Goal: Information Seeking & Learning: Learn about a topic

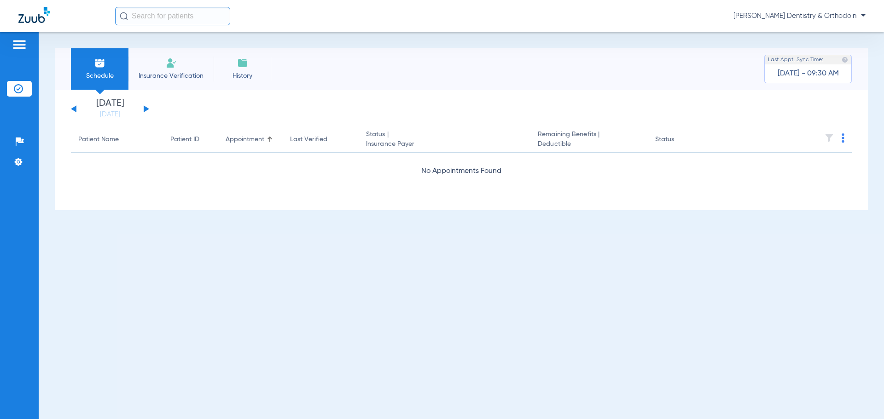
click at [147, 108] on button at bounding box center [147, 108] width 6 height 7
click at [145, 109] on button at bounding box center [147, 108] width 6 height 7
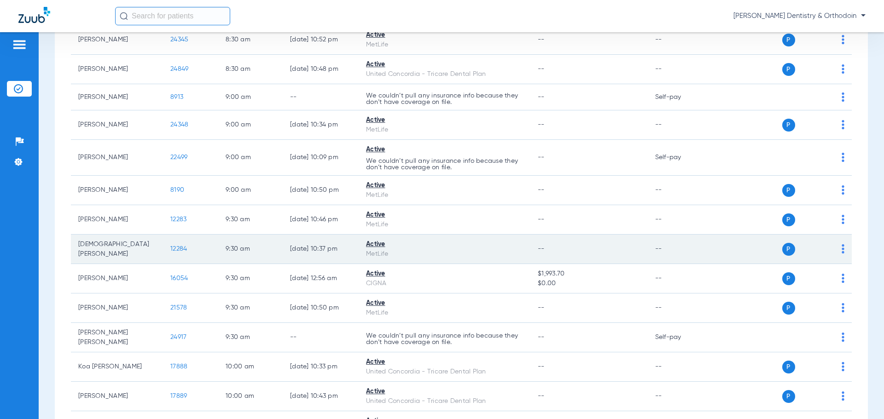
scroll to position [184, 0]
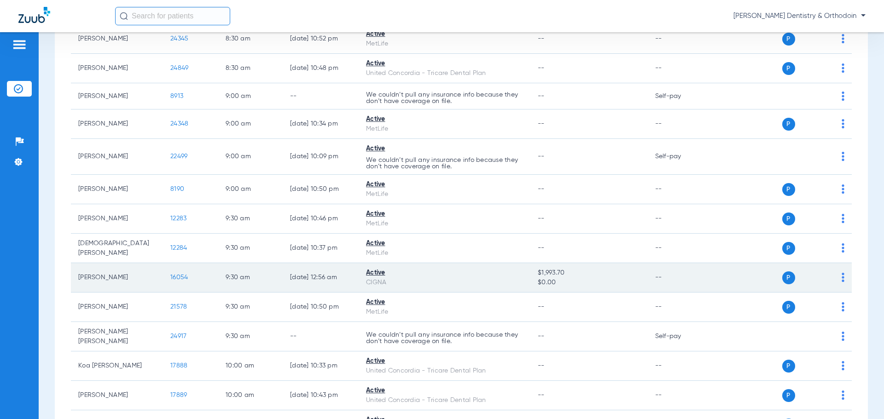
click at [186, 277] on span "16054" at bounding box center [178, 277] width 17 height 6
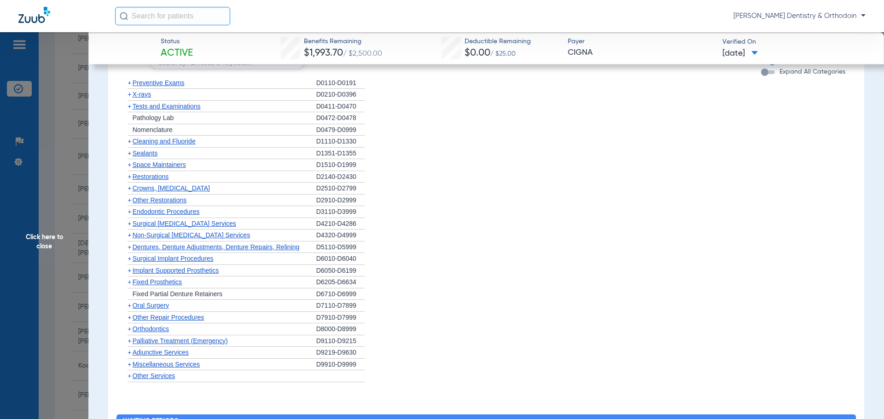
scroll to position [552, 0]
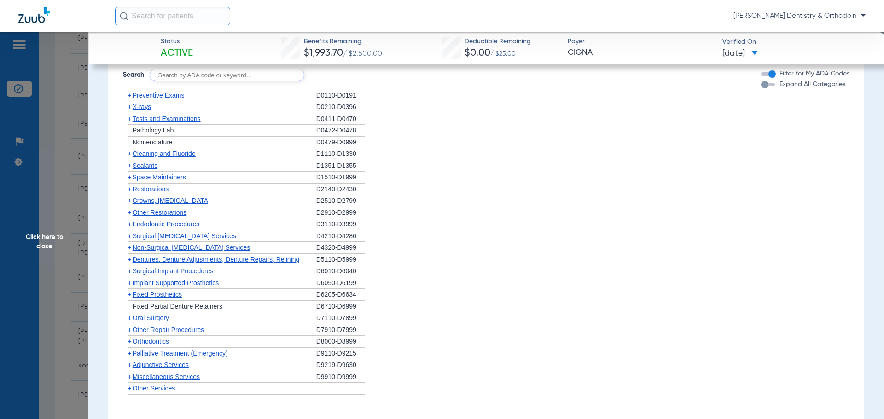
click at [145, 109] on span "X-rays" at bounding box center [142, 106] width 18 height 7
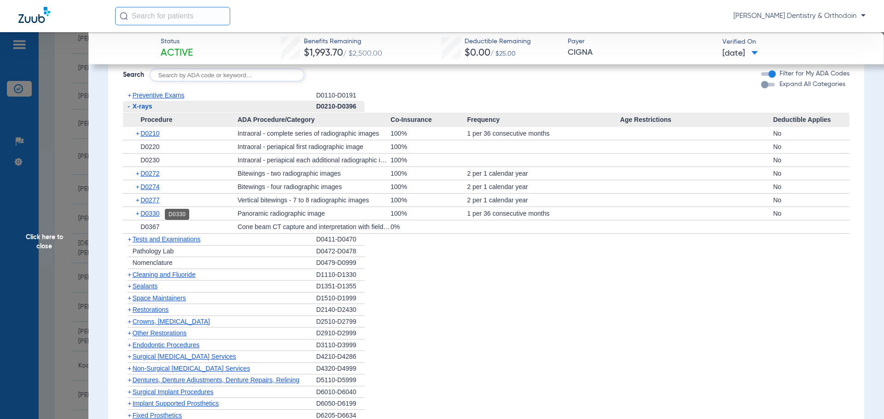
click at [156, 214] on span "D0330" at bounding box center [149, 213] width 19 height 7
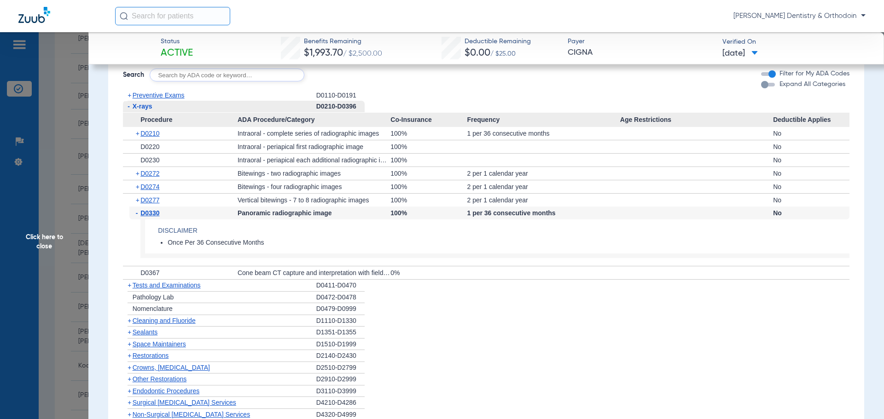
click at [142, 332] on span "Sealants" at bounding box center [145, 332] width 25 height 7
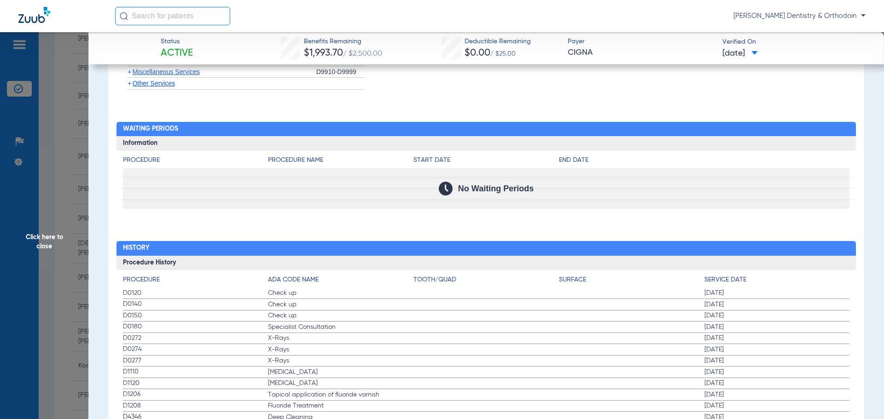
scroll to position [1098, 0]
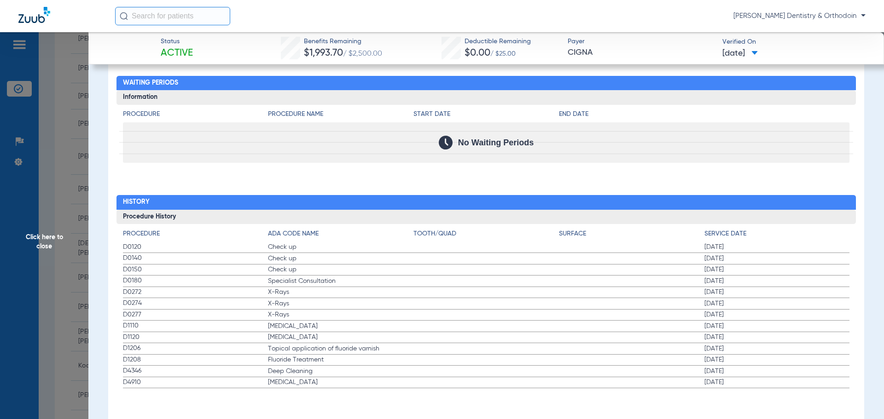
click at [53, 233] on span "Click here to close" at bounding box center [44, 241] width 88 height 419
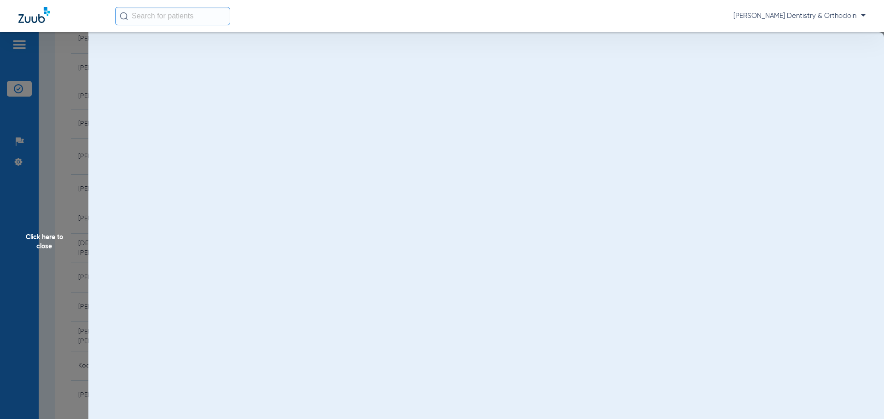
scroll to position [0, 0]
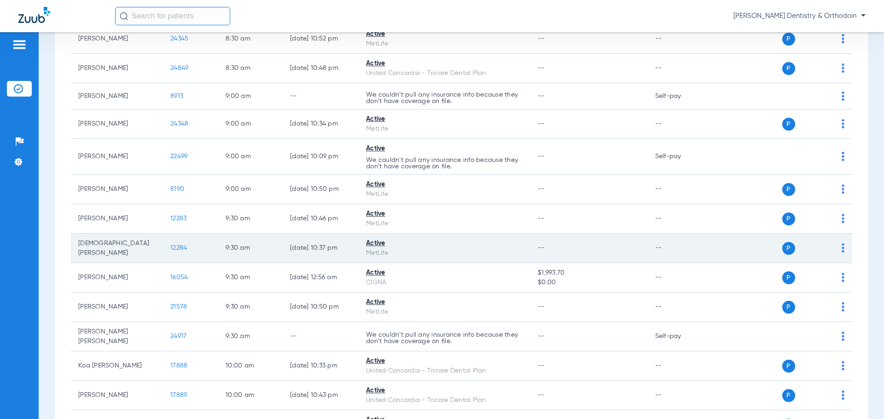
click at [182, 250] on span "12284" at bounding box center [178, 248] width 17 height 6
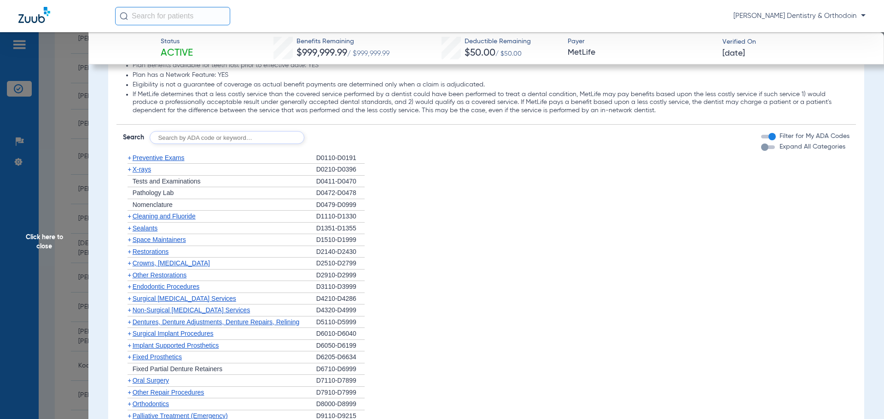
scroll to position [921, 0]
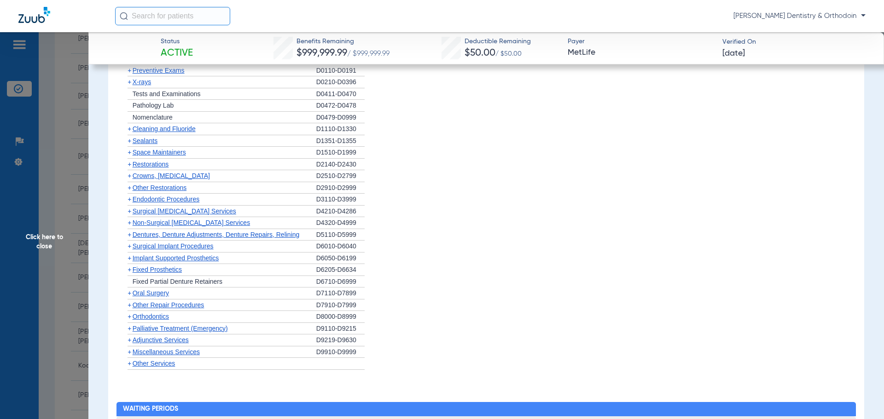
click at [143, 86] on span "X-rays" at bounding box center [142, 81] width 18 height 7
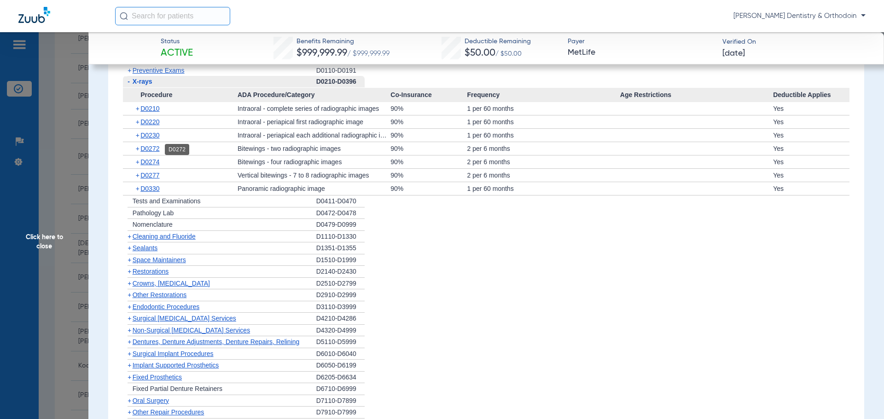
click at [157, 148] on span "D0272" at bounding box center [149, 148] width 19 height 7
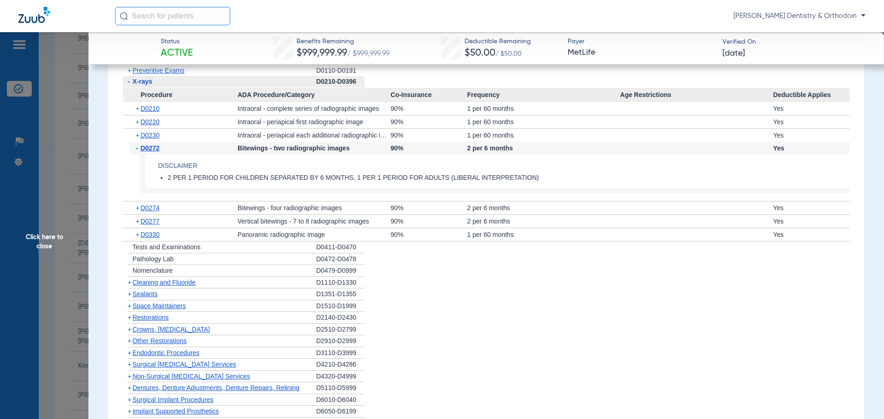
click at [153, 296] on span "Sealants" at bounding box center [145, 293] width 25 height 7
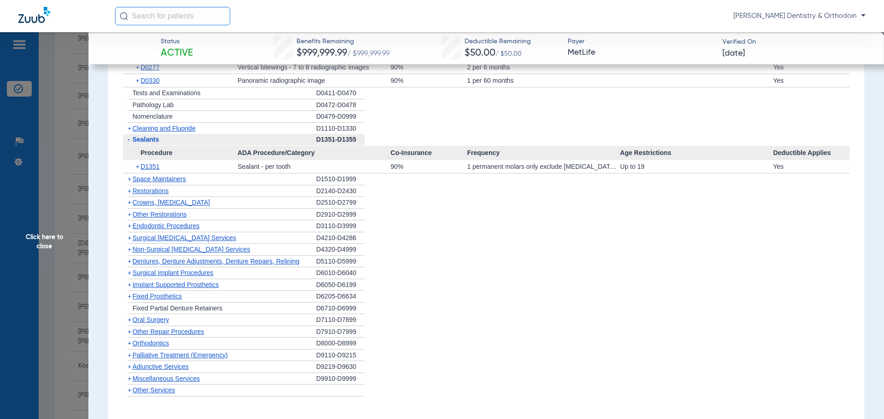
scroll to position [1013, 0]
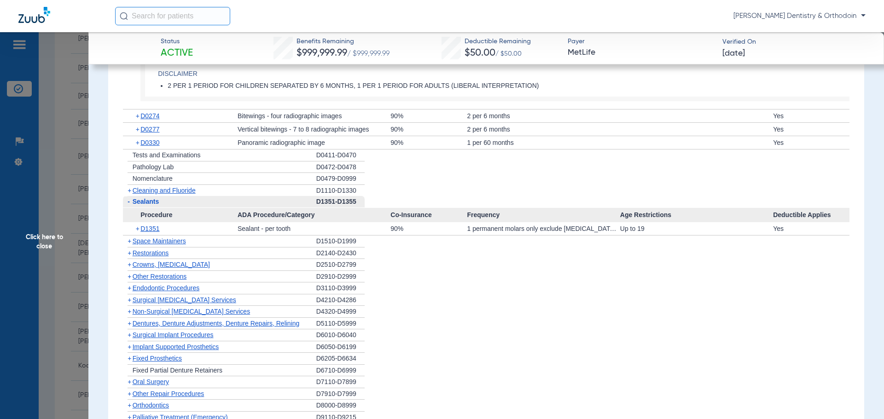
click at [190, 191] on span "Cleaning and Fluoride" at bounding box center [164, 190] width 63 height 7
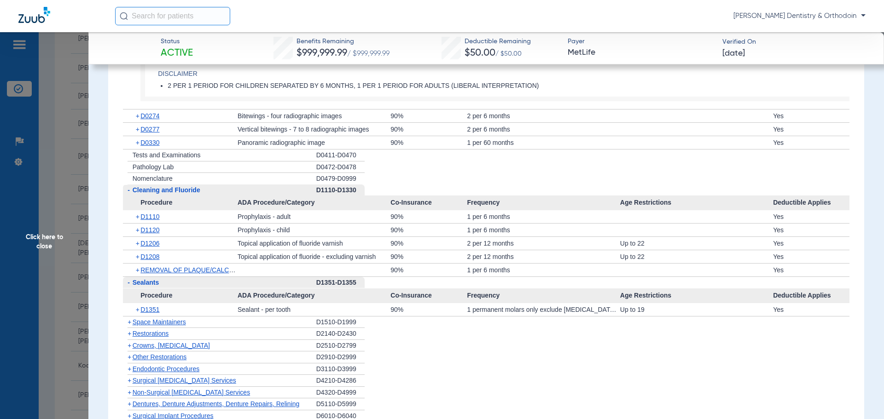
click at [58, 238] on span "Click here to close" at bounding box center [44, 241] width 88 height 419
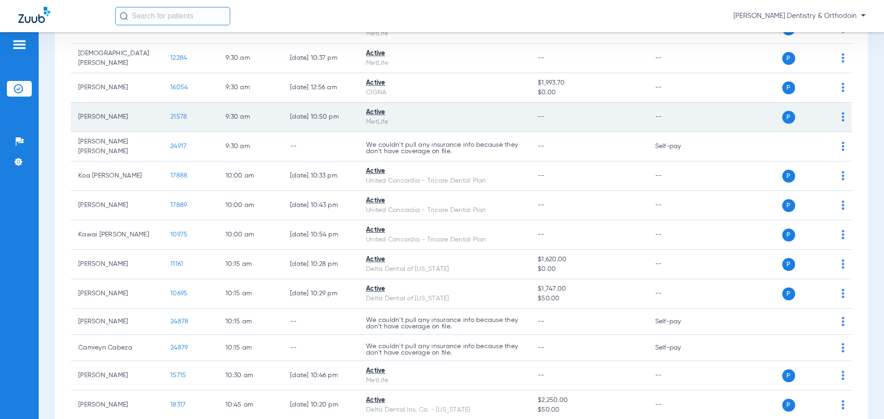
scroll to position [414, 0]
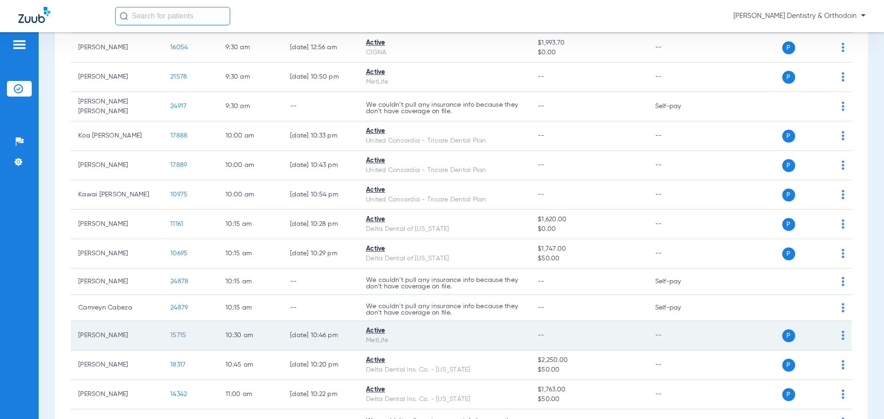
click at [177, 331] on td "15715" at bounding box center [190, 335] width 55 height 29
click at [174, 337] on span "15715" at bounding box center [178, 335] width 16 height 6
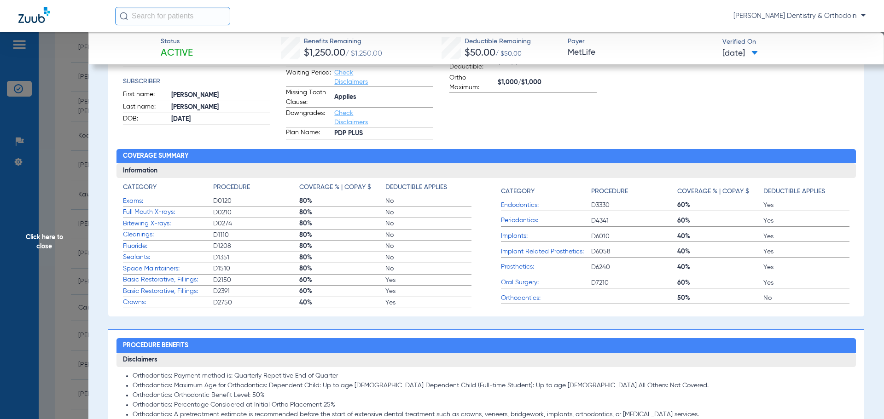
scroll to position [0, 0]
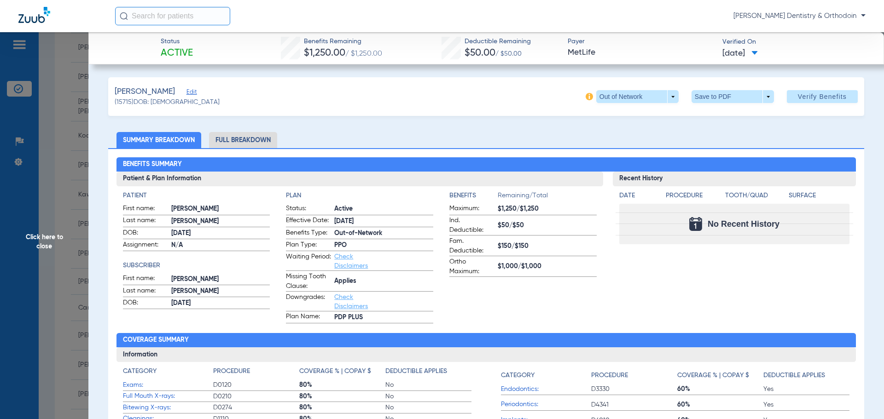
click at [52, 231] on span "Click here to close" at bounding box center [44, 241] width 88 height 419
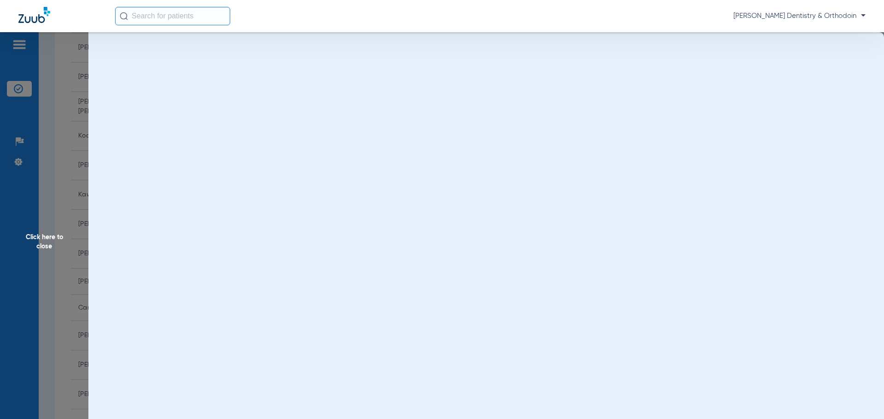
click at [51, 236] on span "Click here to close" at bounding box center [44, 241] width 88 height 419
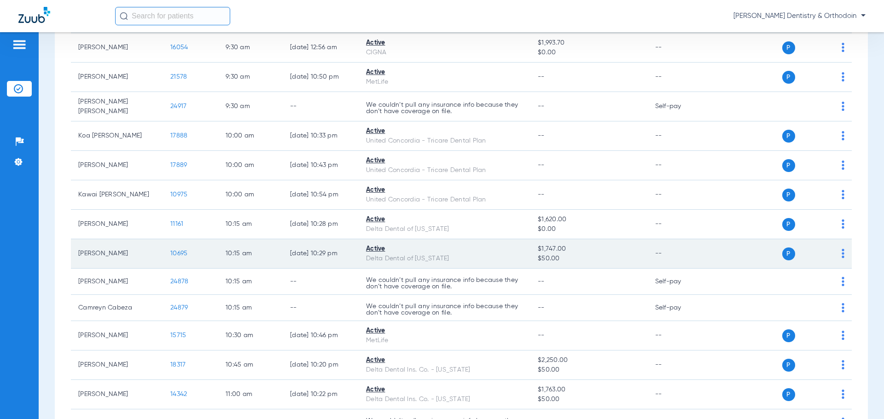
click at [183, 255] on span "10695" at bounding box center [178, 253] width 17 height 6
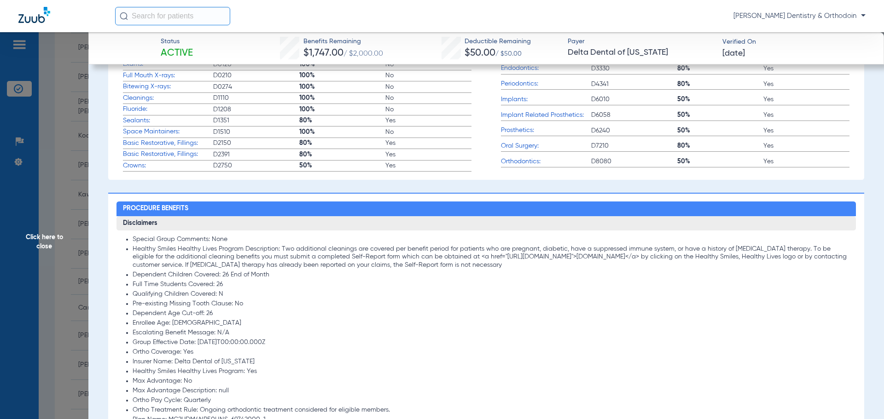
scroll to position [552, 0]
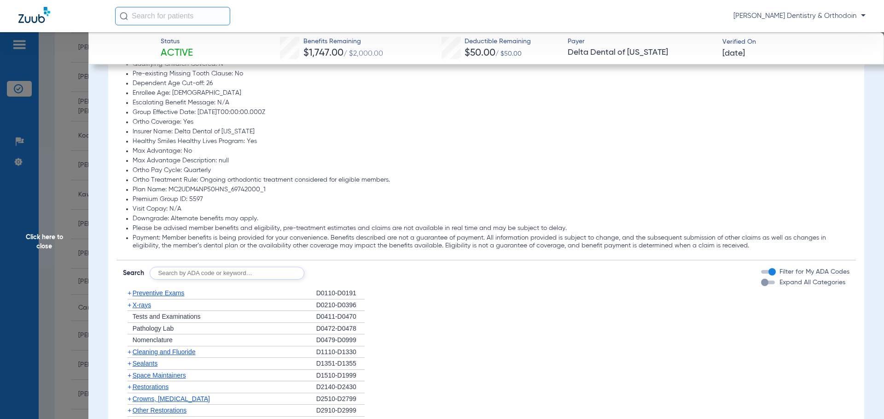
drag, startPoint x: 151, startPoint y: 289, endPoint x: 153, endPoint y: 295, distance: 5.8
click at [152, 289] on div "+ Preventive Exams" at bounding box center [219, 294] width 193 height 12
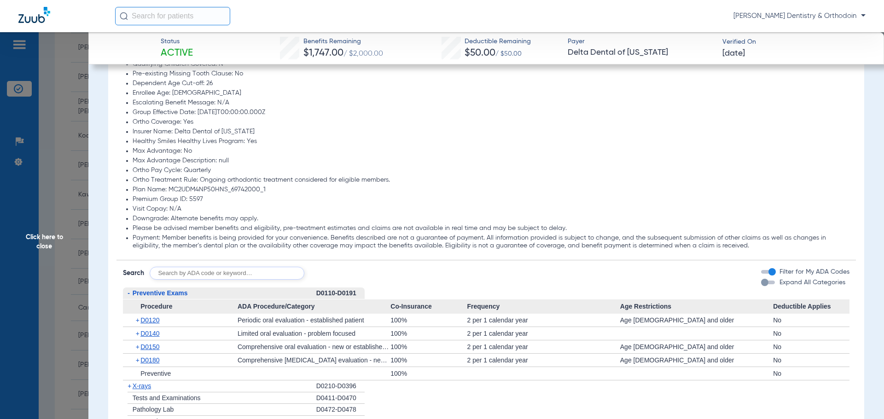
click at [153, 295] on span "Preventive Exams" at bounding box center [160, 293] width 55 height 7
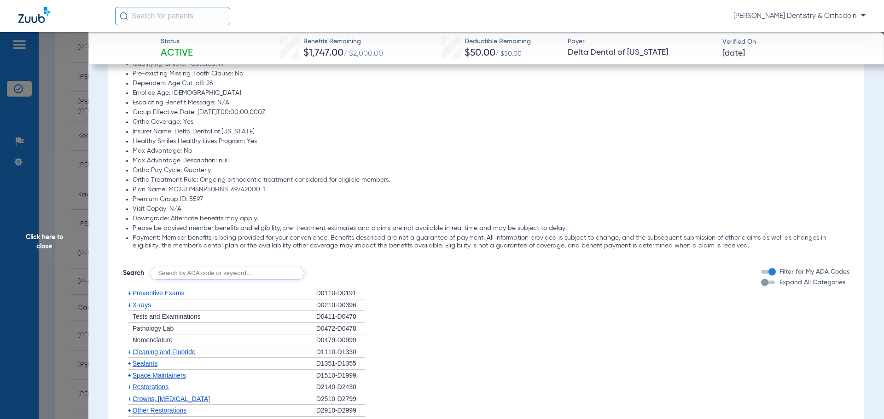
click at [153, 294] on span "Preventive Exams" at bounding box center [159, 293] width 52 height 7
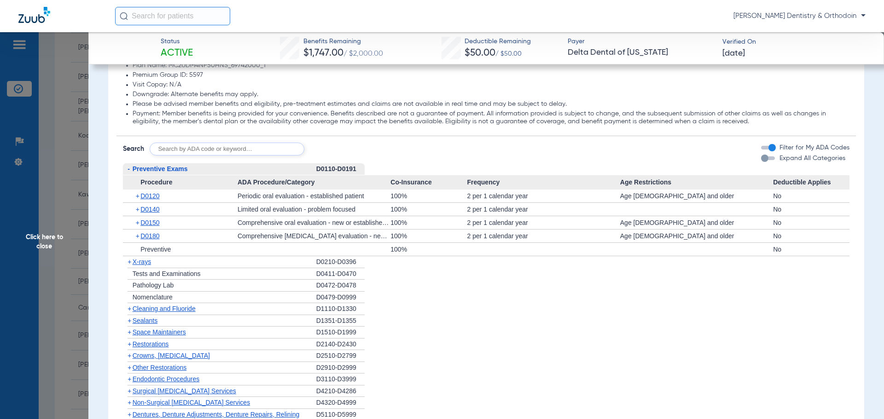
scroll to position [690, 0]
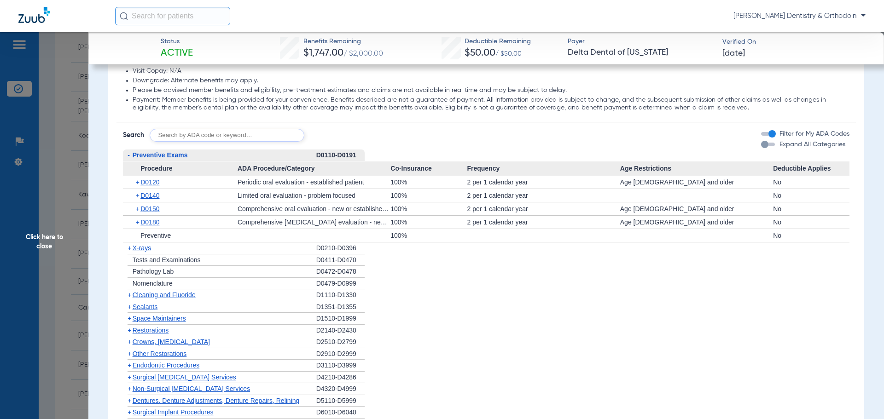
click at [173, 297] on span "Cleaning and Fluoride" at bounding box center [164, 294] width 63 height 7
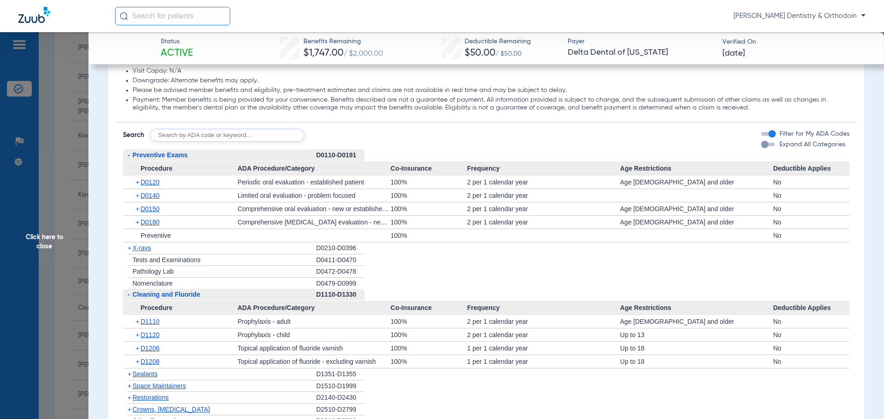
scroll to position [737, 0]
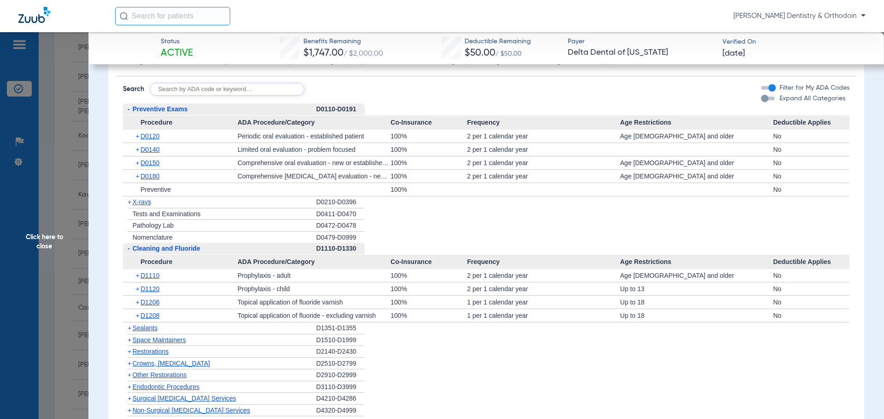
click at [151, 328] on span "Sealants" at bounding box center [145, 328] width 25 height 7
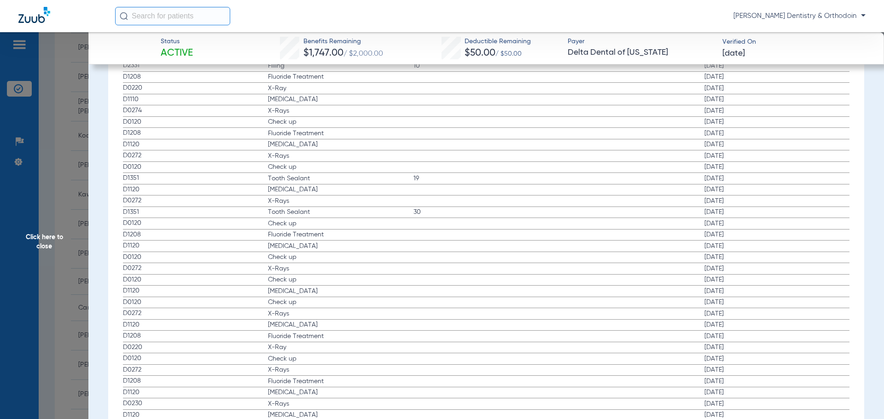
scroll to position [1511, 0]
drag, startPoint x: 57, startPoint y: 236, endPoint x: 139, endPoint y: 246, distance: 83.0
click at [57, 236] on span "Click here to close" at bounding box center [44, 241] width 88 height 419
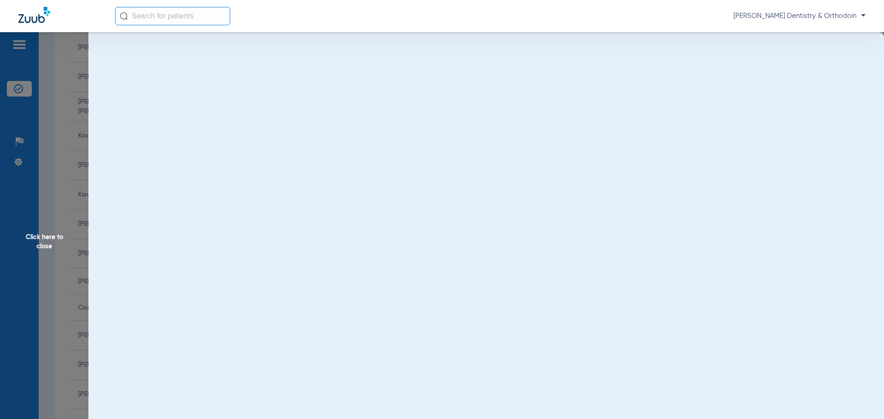
scroll to position [0, 0]
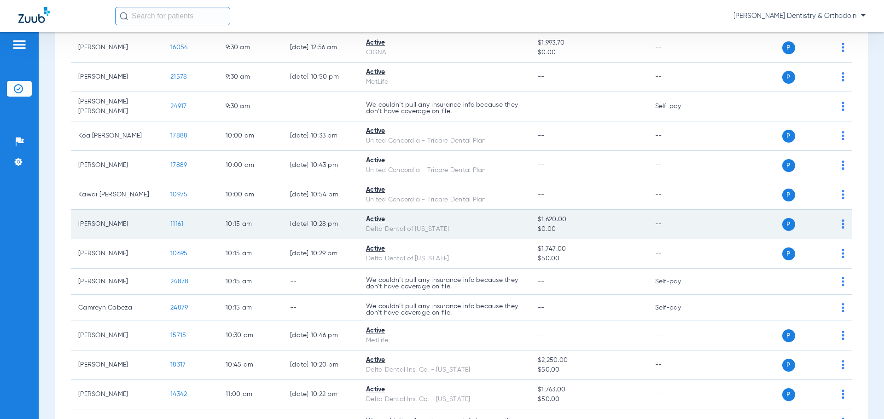
click at [178, 223] on span "11161" at bounding box center [176, 224] width 13 height 6
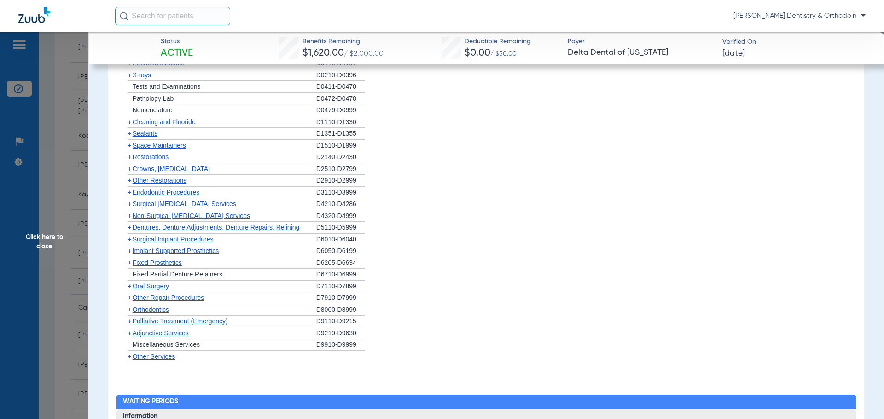
scroll to position [1105, 0]
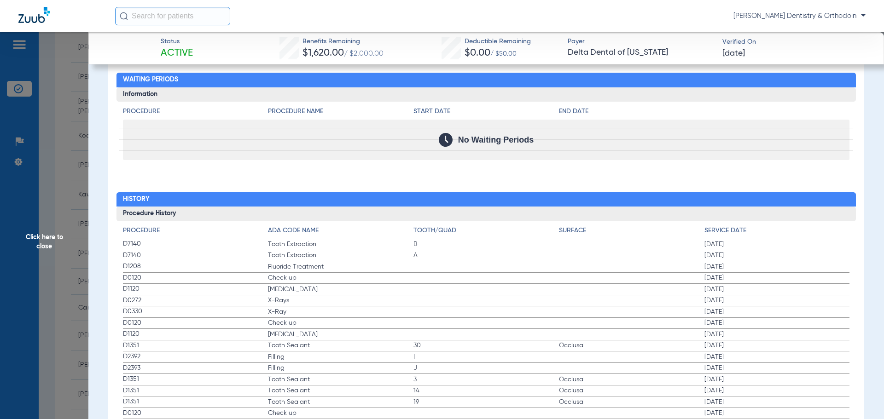
click at [46, 243] on span "Click here to close" at bounding box center [44, 241] width 88 height 419
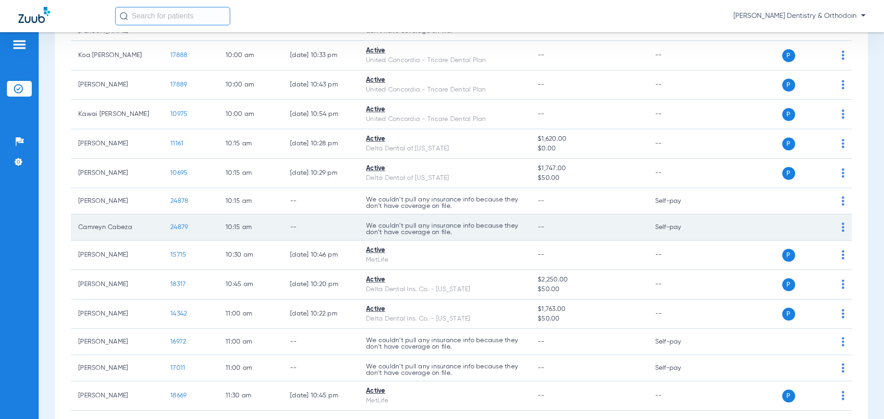
scroll to position [506, 0]
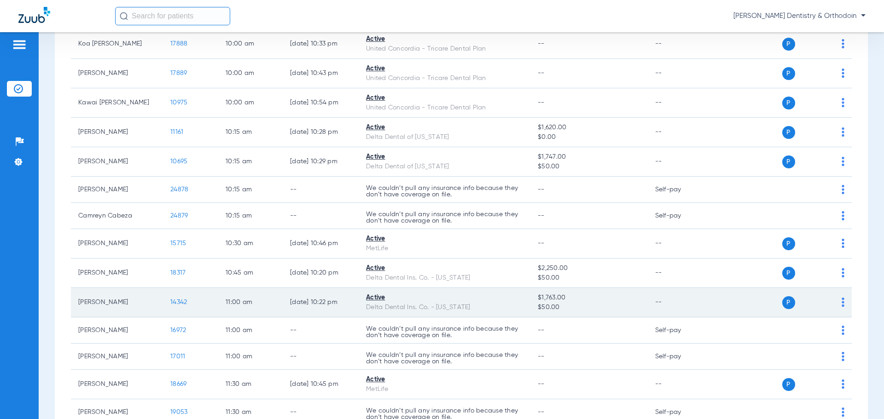
click at [182, 303] on span "14342" at bounding box center [178, 302] width 17 height 6
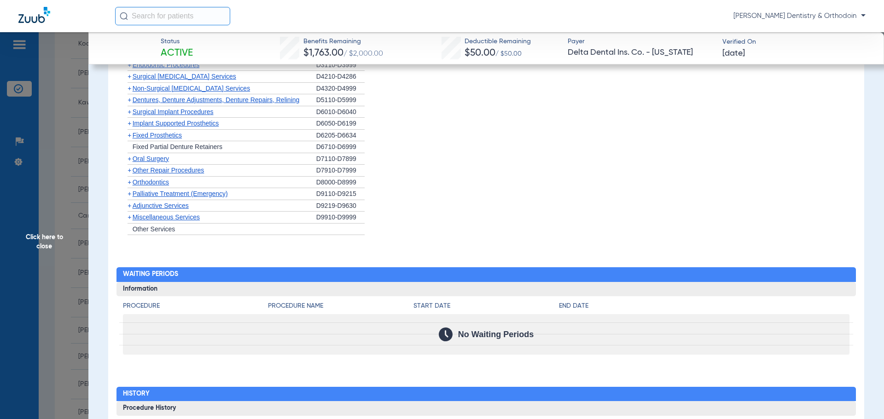
scroll to position [737, 0]
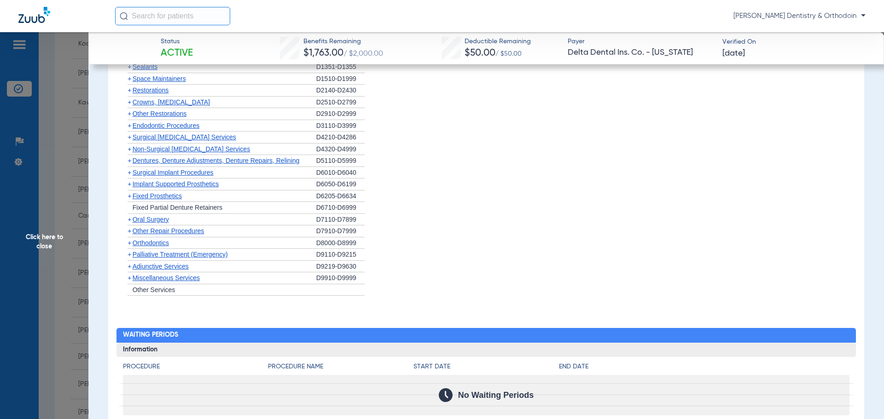
click at [157, 68] on span "Sealants" at bounding box center [145, 66] width 25 height 7
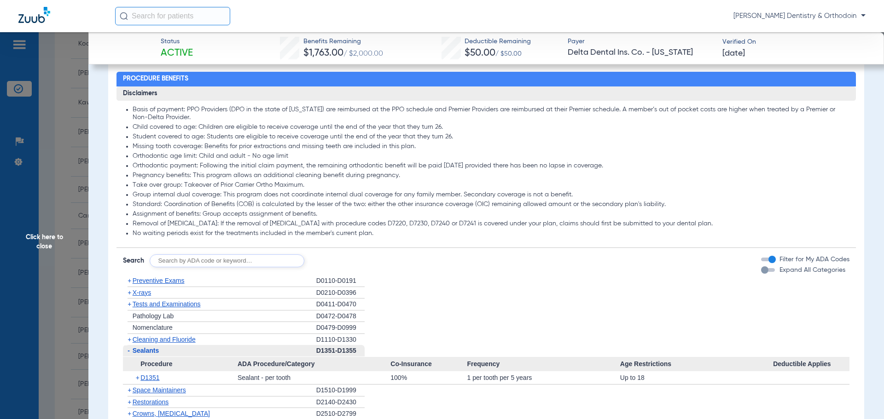
scroll to position [460, 0]
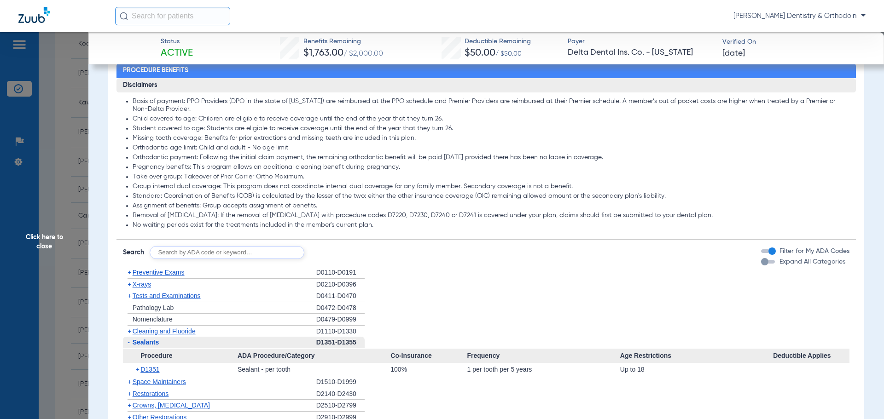
click at [145, 284] on span "X-rays" at bounding box center [142, 284] width 18 height 7
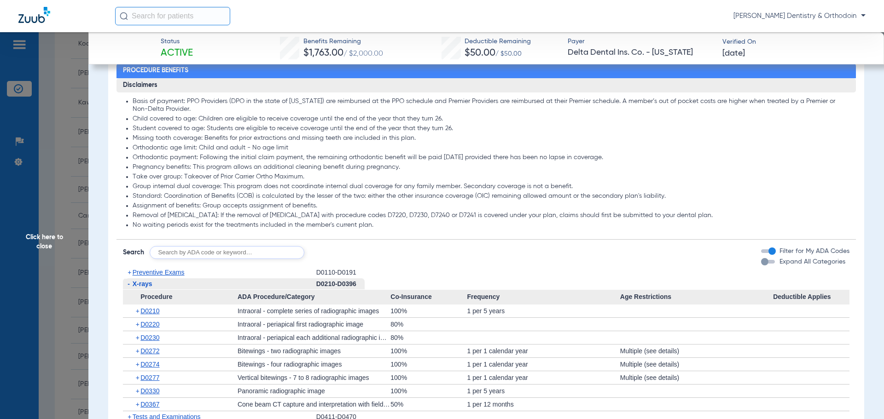
click at [50, 237] on span "Click here to close" at bounding box center [44, 241] width 88 height 419
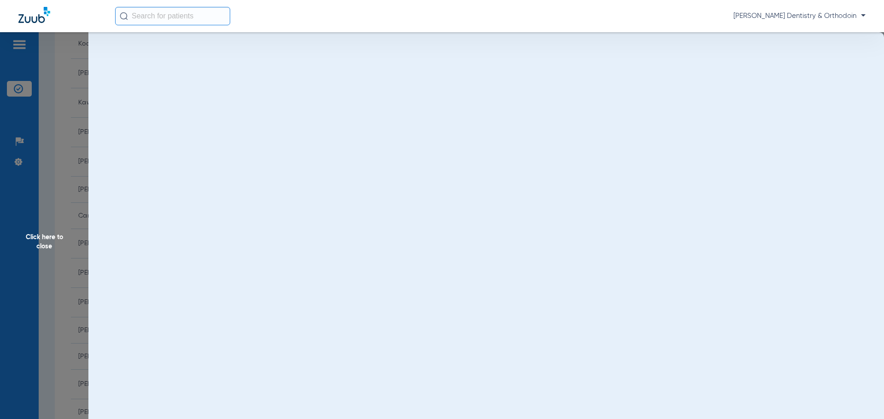
scroll to position [0, 0]
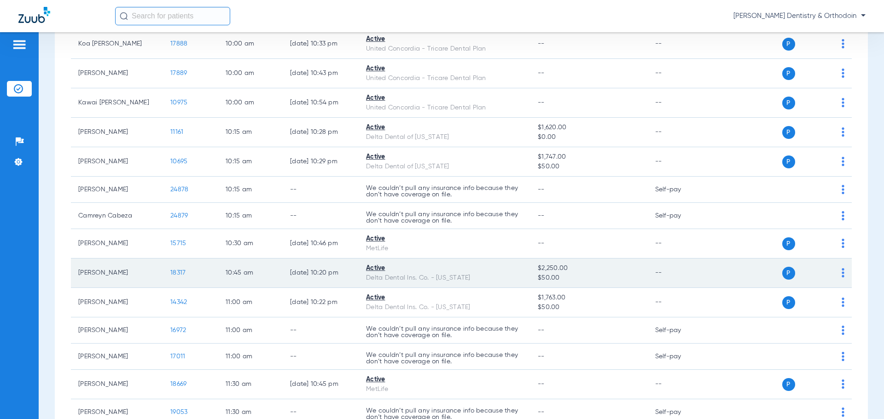
click at [180, 275] on span "18317" at bounding box center [177, 273] width 15 height 6
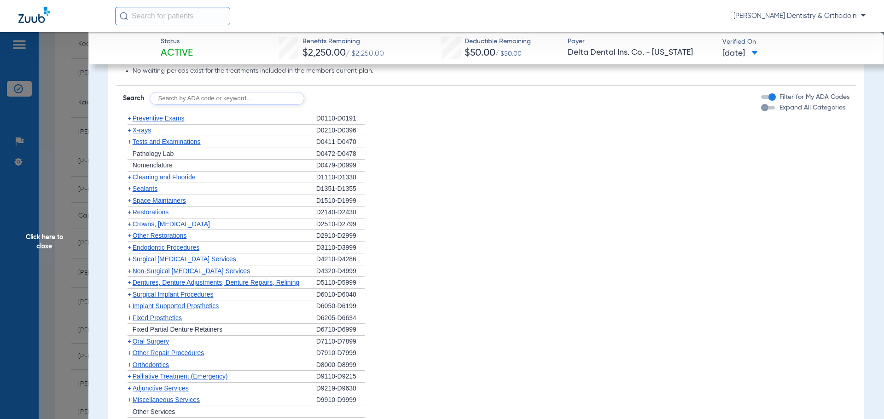
scroll to position [552, 0]
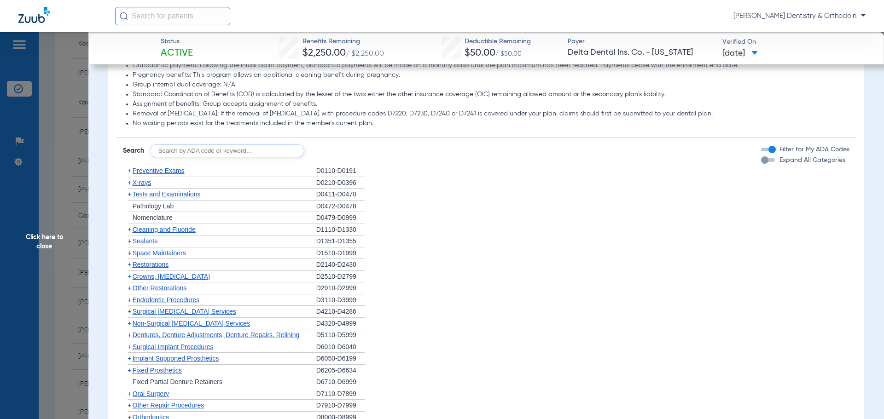
click at [140, 182] on span "X-rays" at bounding box center [142, 182] width 18 height 7
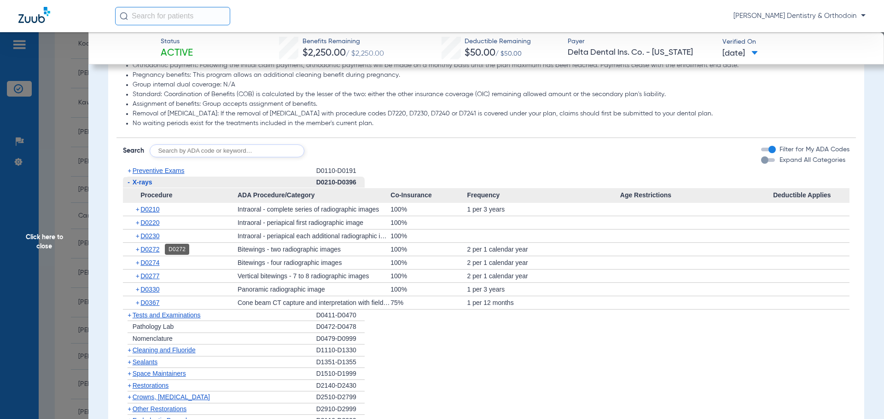
click at [156, 249] on span "D0272" at bounding box center [149, 249] width 19 height 7
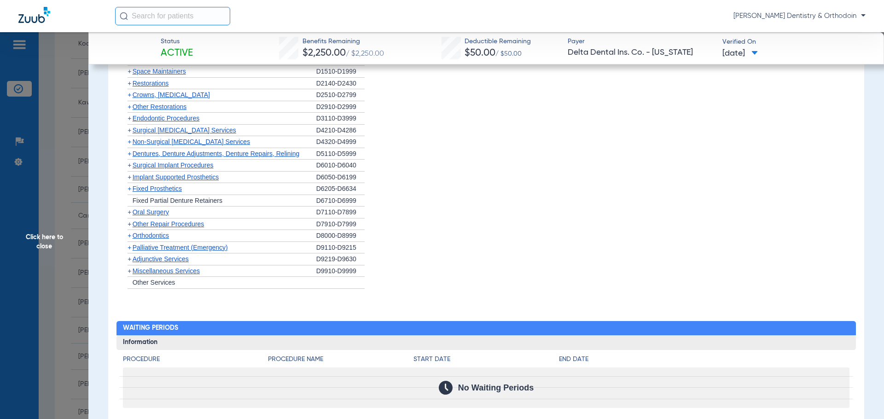
scroll to position [875, 0]
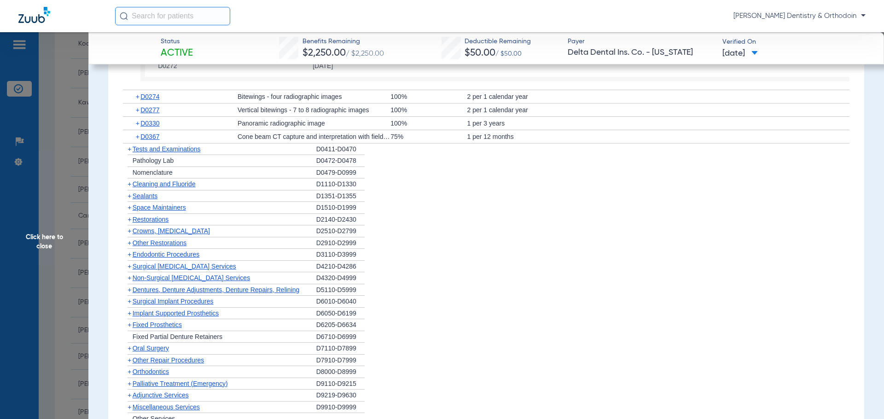
click at [158, 186] on span "Cleaning and Fluoride" at bounding box center [164, 183] width 63 height 7
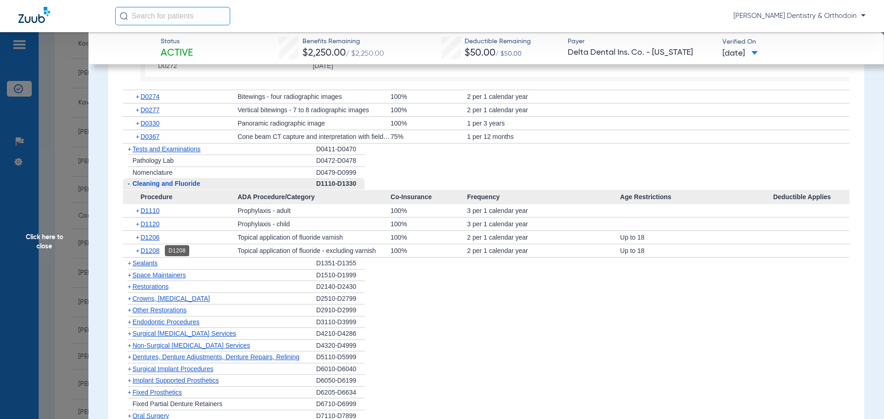
click at [149, 250] on span "D1208" at bounding box center [149, 250] width 19 height 7
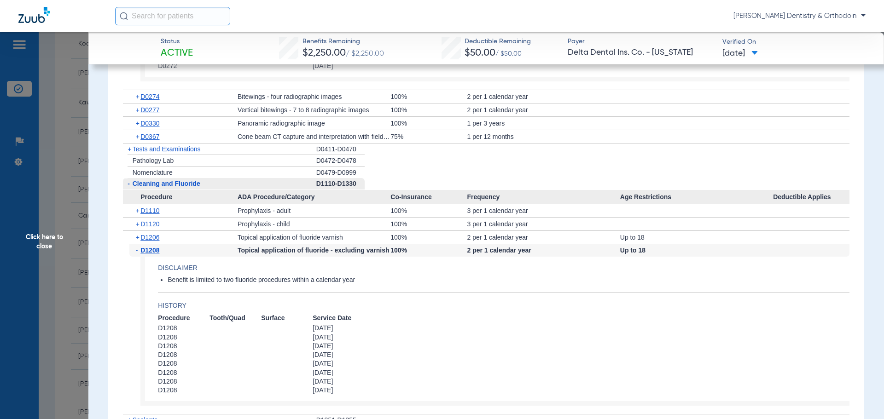
drag, startPoint x: 52, startPoint y: 235, endPoint x: 39, endPoint y: 249, distance: 18.6
click at [52, 235] on span "Click here to close" at bounding box center [44, 241] width 88 height 419
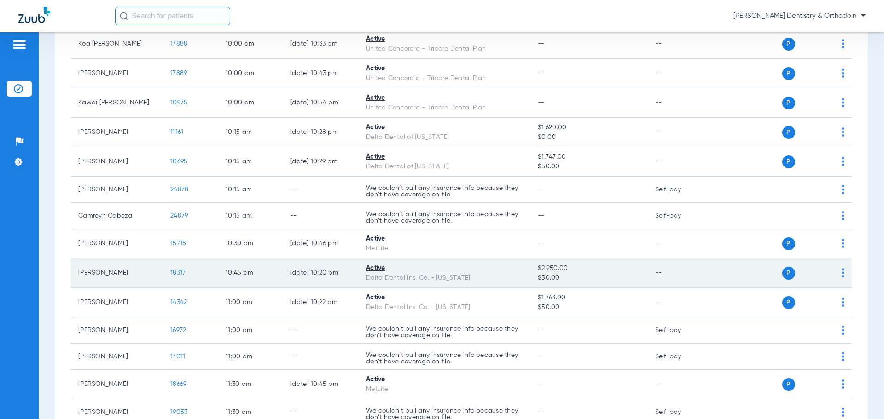
scroll to position [552, 0]
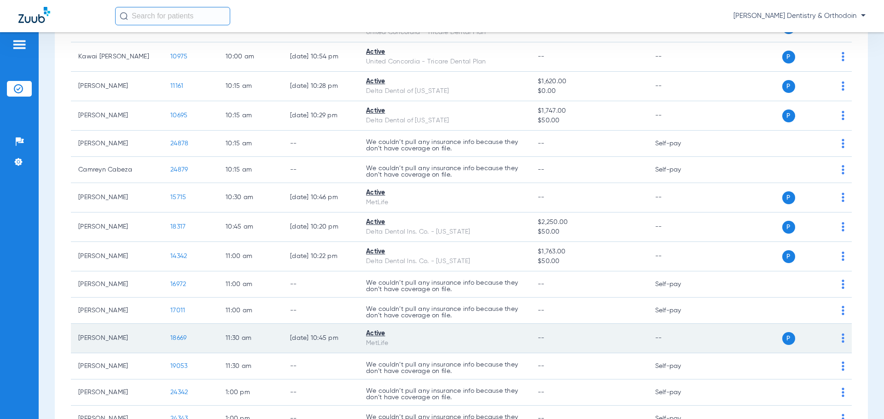
click at [179, 338] on span "18669" at bounding box center [178, 338] width 16 height 6
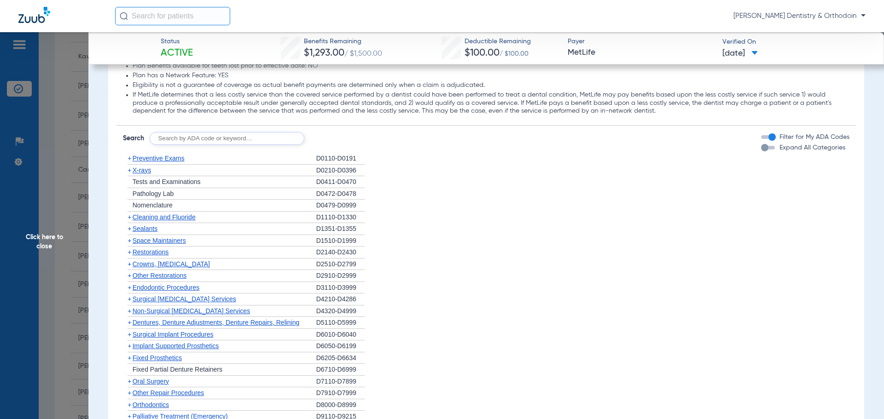
scroll to position [875, 0]
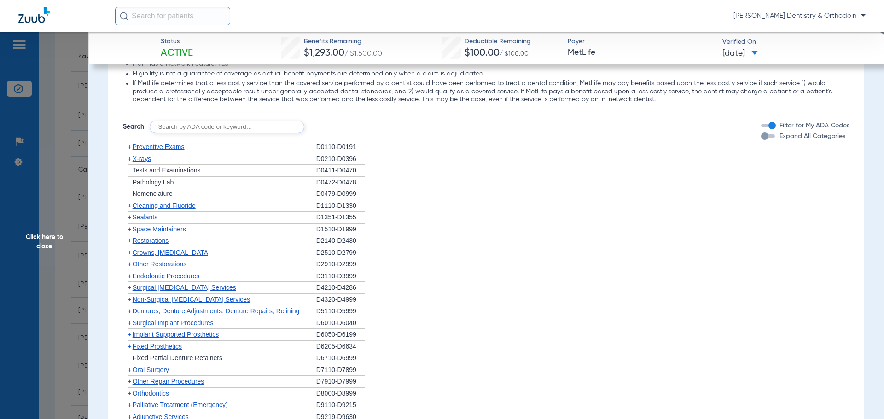
click at [157, 208] on span "Cleaning and Fluoride" at bounding box center [164, 205] width 63 height 7
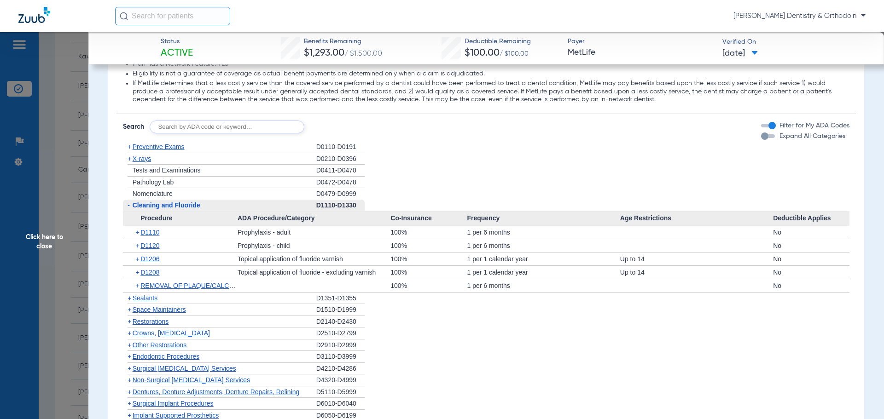
click at [143, 158] on span "X-rays" at bounding box center [142, 158] width 18 height 7
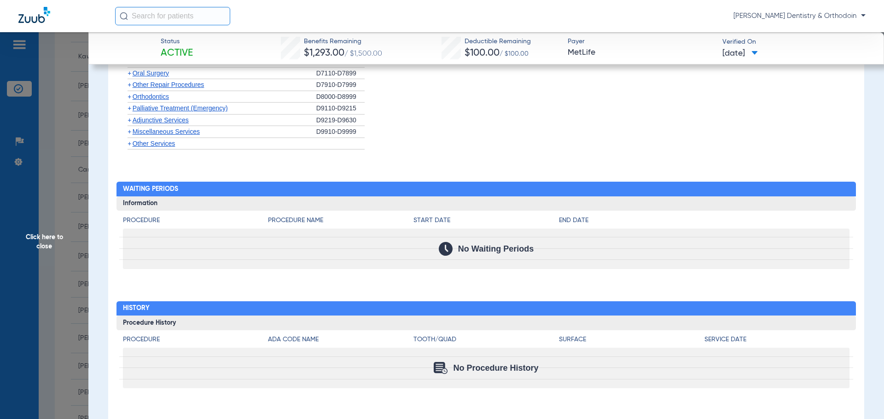
scroll to position [1131, 0]
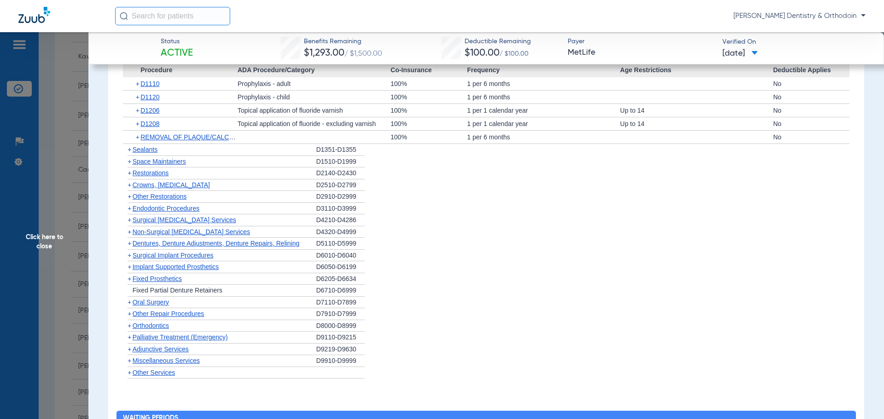
click at [144, 149] on span "Sealants" at bounding box center [145, 149] width 25 height 7
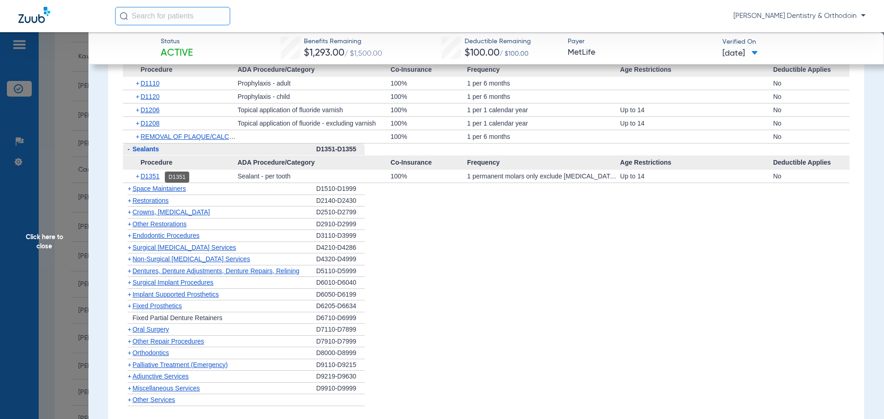
click at [151, 179] on span "D1351" at bounding box center [149, 176] width 19 height 7
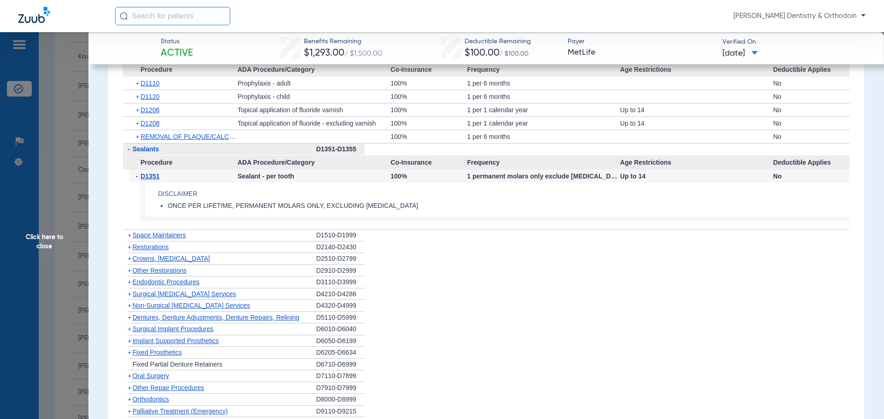
click at [44, 243] on span "Click here to close" at bounding box center [44, 241] width 88 height 419
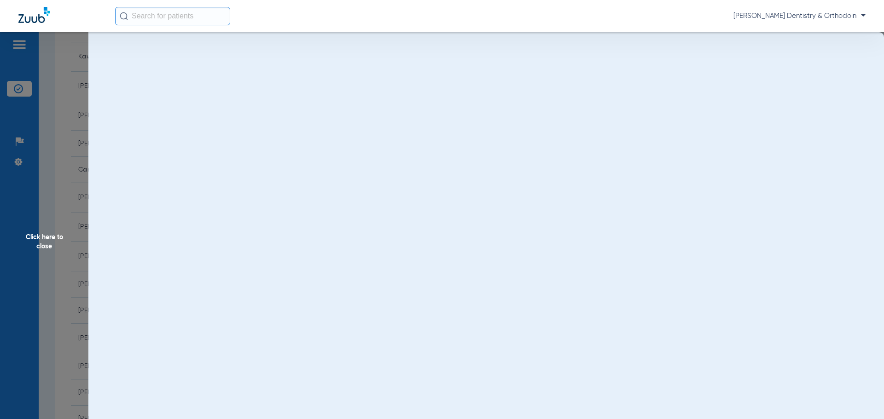
scroll to position [0, 0]
